Goal: Transaction & Acquisition: Purchase product/service

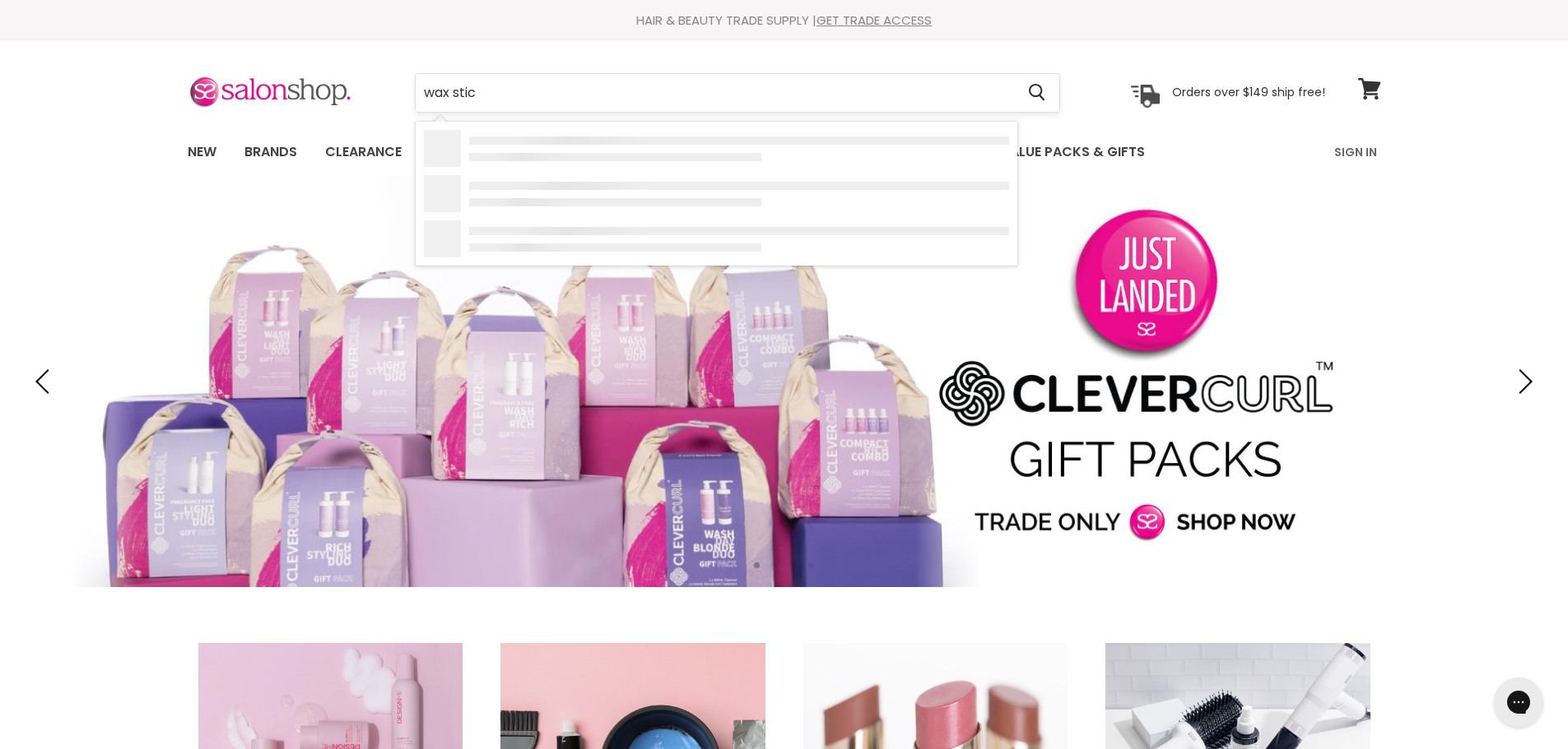
type input "wax stick"
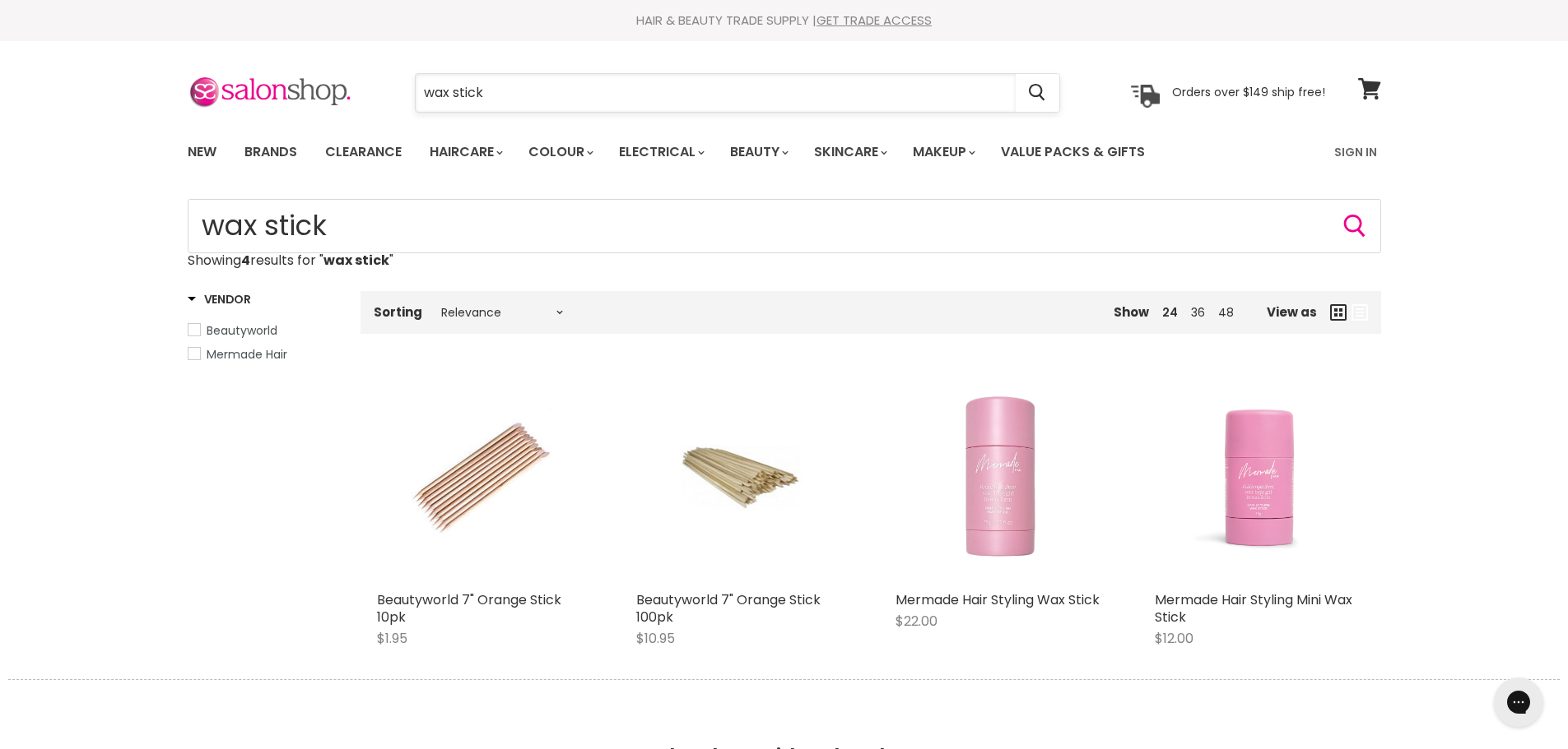
click at [423, 89] on input "wax stick" at bounding box center [715, 92] width 600 height 38
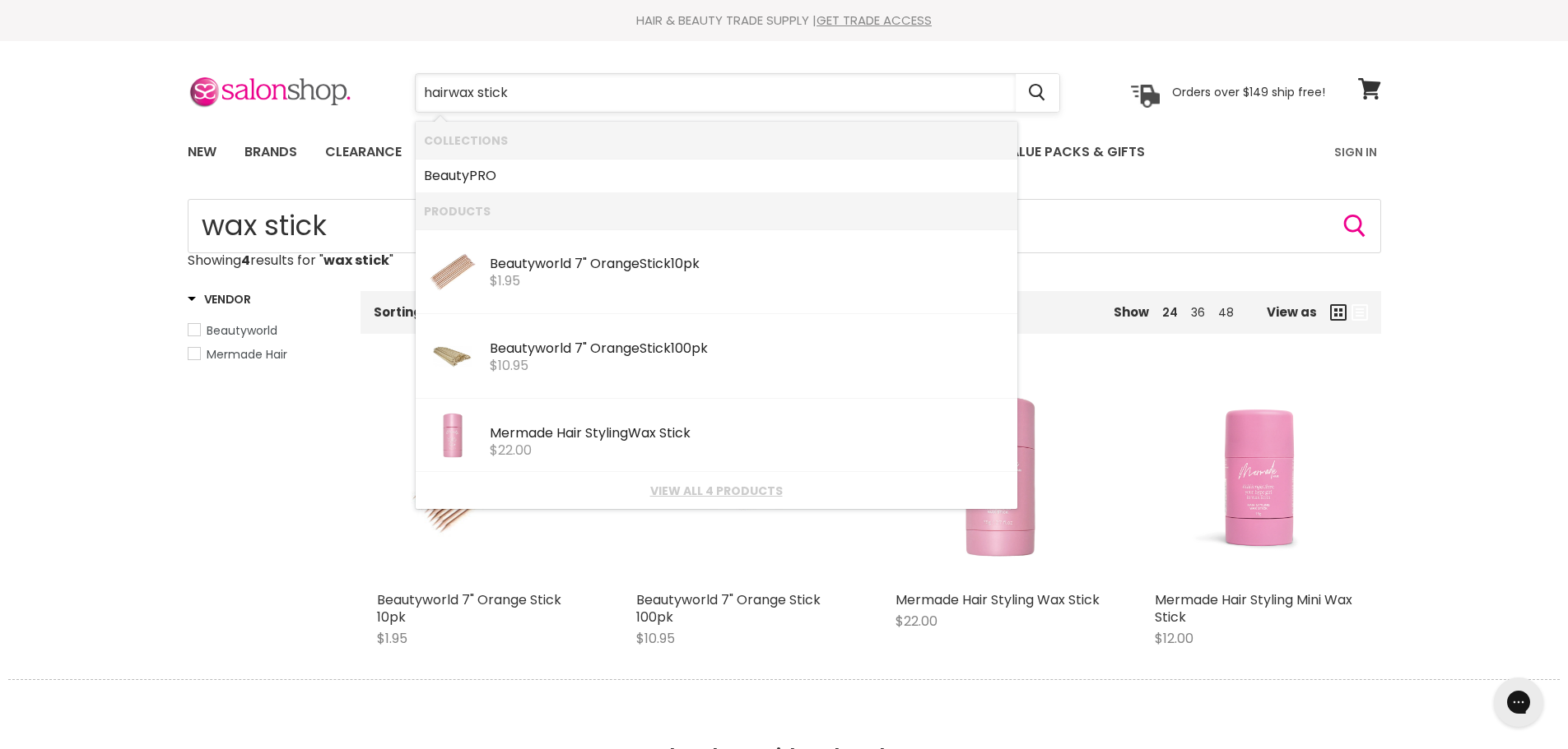
type input "hair wax stick"
